Goal: Find specific page/section: Find specific page/section

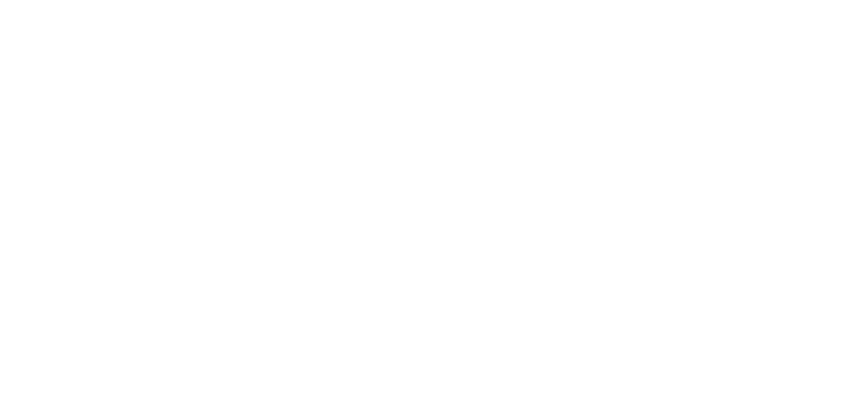
select select
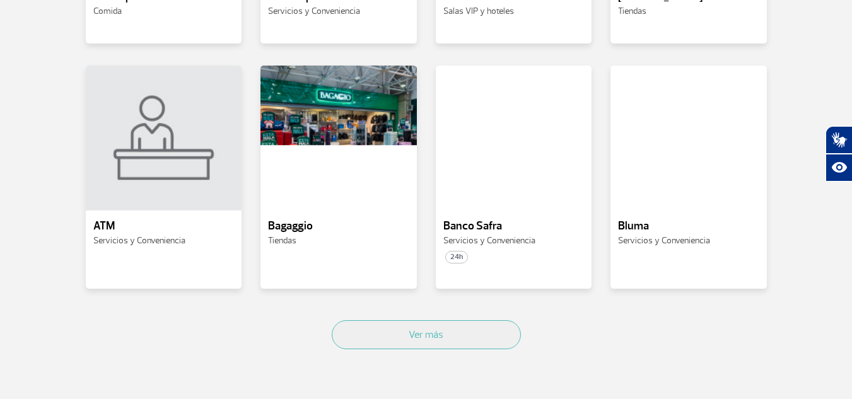
scroll to position [605, 0]
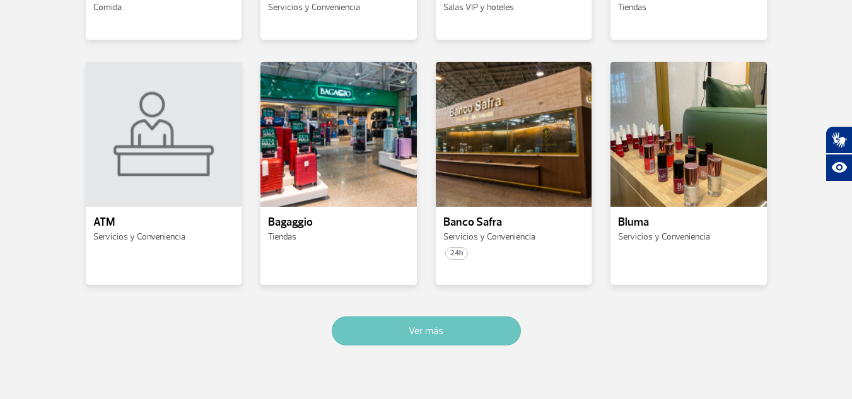
click at [430, 335] on button "Ver más" at bounding box center [426, 331] width 189 height 29
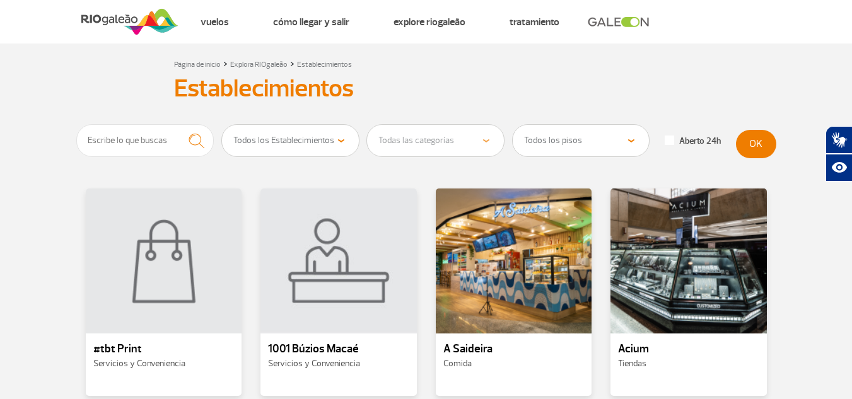
scroll to position [0, 0]
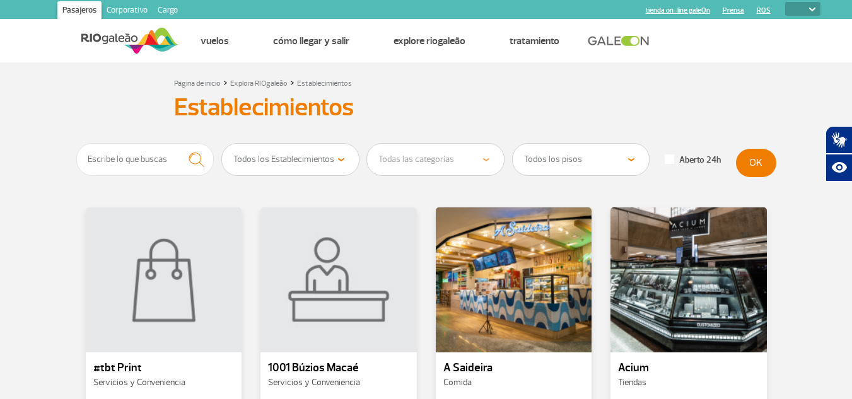
click at [671, 144] on form "Todos los Establecimientos Comida Tiendas Servicios y Conveniencia [PERSON_NAME…" at bounding box center [426, 162] width 700 height 39
click at [617, 156] on select "Todos los pisos Área Pública (antes [PERSON_NAME][MEDICAL_DATA] X) Desembarque …" at bounding box center [581, 160] width 137 height 32
select select "92"
click at [513, 144] on select "Todos los pisos Área Pública (antes [PERSON_NAME][MEDICAL_DATA] X) Desembarque …" at bounding box center [581, 160] width 137 height 32
click at [344, 156] on select "Todos los Establecimientos Comida Tiendas Servicios y Conveniencia [PERSON_NAME…" at bounding box center [290, 160] width 137 height 32
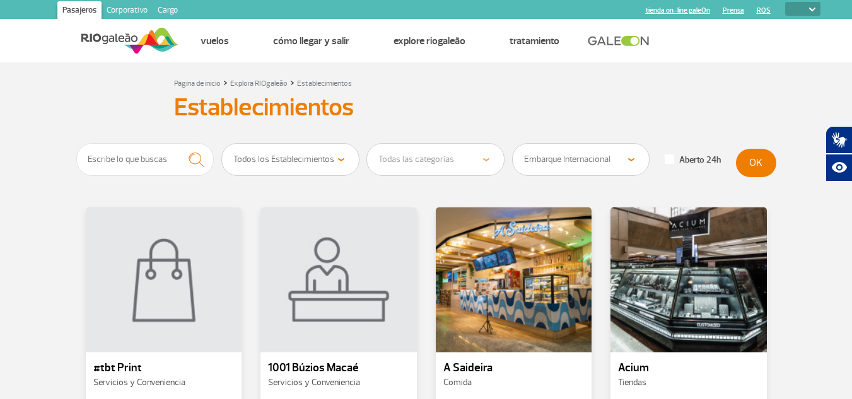
select select "18"
click at [222, 144] on select "Todos los Establecimientos Comida Tiendas Servicios y Conveniencia [PERSON_NAME…" at bounding box center [290, 160] width 137 height 32
click at [440, 153] on select "Todas las categorías Cosmético y Belleza Electrónica Libros y Revistas Moda y A…" at bounding box center [435, 160] width 137 height 32
click at [367, 144] on select "Todas las categorías Cosmético y Belleza Electrónica Libros y Revistas Moda y A…" at bounding box center [435, 160] width 137 height 32
click at [478, 161] on select "Todas las categorías Cosmético y Belleza Electrónica Libros y Revistas Moda y A…" at bounding box center [435, 160] width 137 height 32
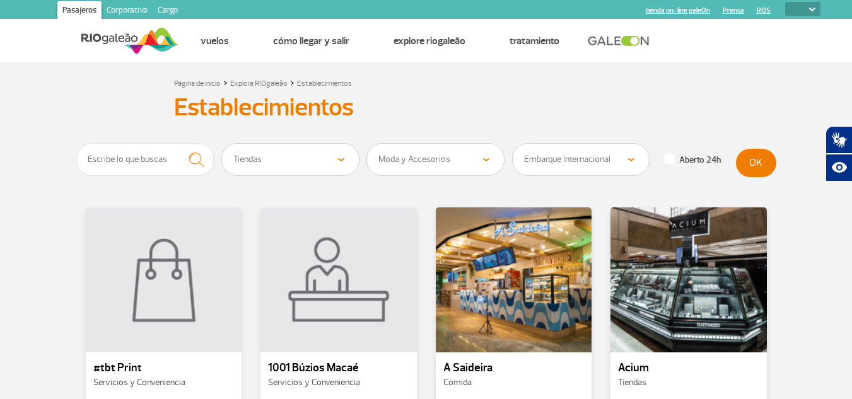
select select "326"
click at [367, 144] on select "Todas las categorías Cosmético y Belleza Electrónica Libros y Revistas Moda y A…" at bounding box center [435, 160] width 137 height 32
click at [740, 162] on button "OK" at bounding box center [756, 163] width 40 height 28
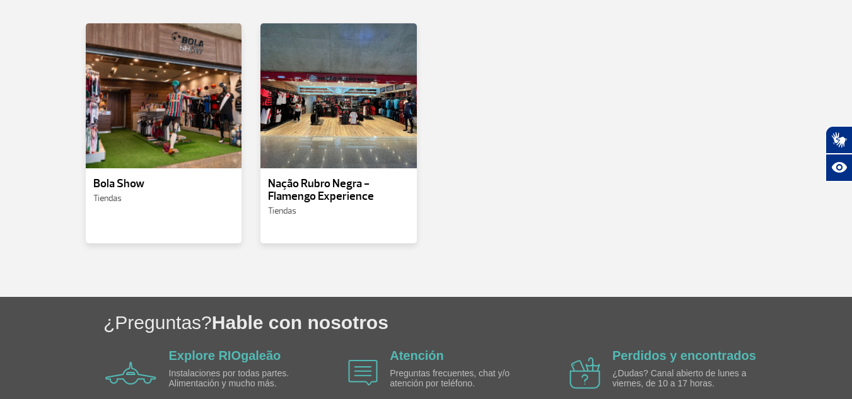
scroll to position [189, 0]
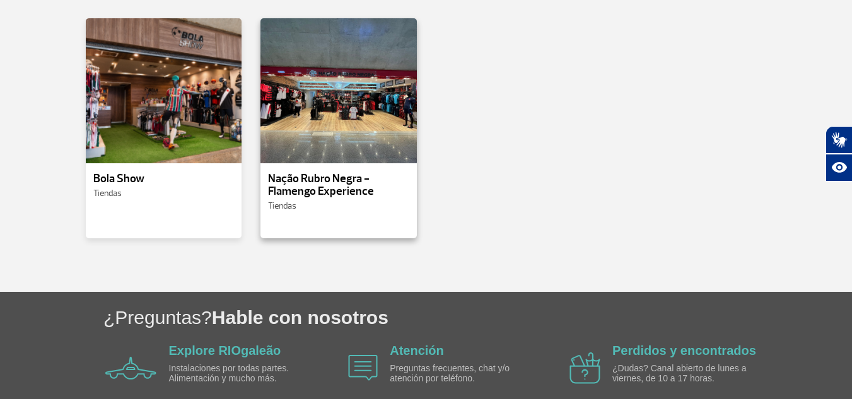
click at [307, 183] on p "Nação Rubro Negra - Flamengo Experience" at bounding box center [338, 185] width 141 height 25
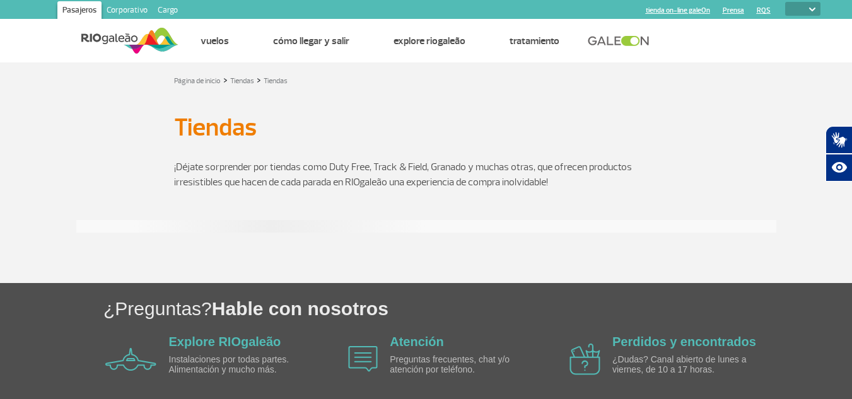
select select "326"
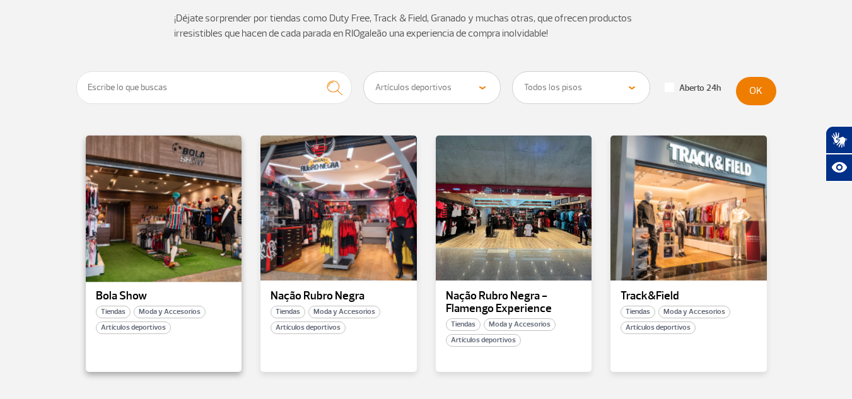
scroll to position [132, 0]
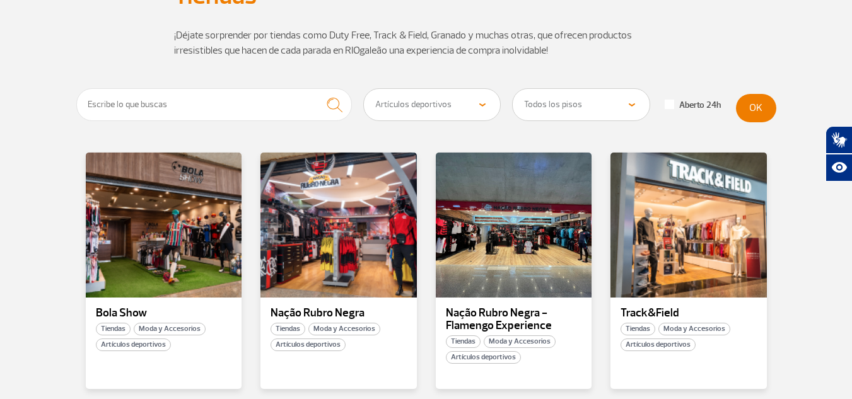
click at [626, 89] on select "Todos los pisos Área Pública (antes [PERSON_NAME][MEDICAL_DATA] X) Desembarque …" at bounding box center [581, 105] width 137 height 32
